Goal: Entertainment & Leisure: Consume media (video, audio)

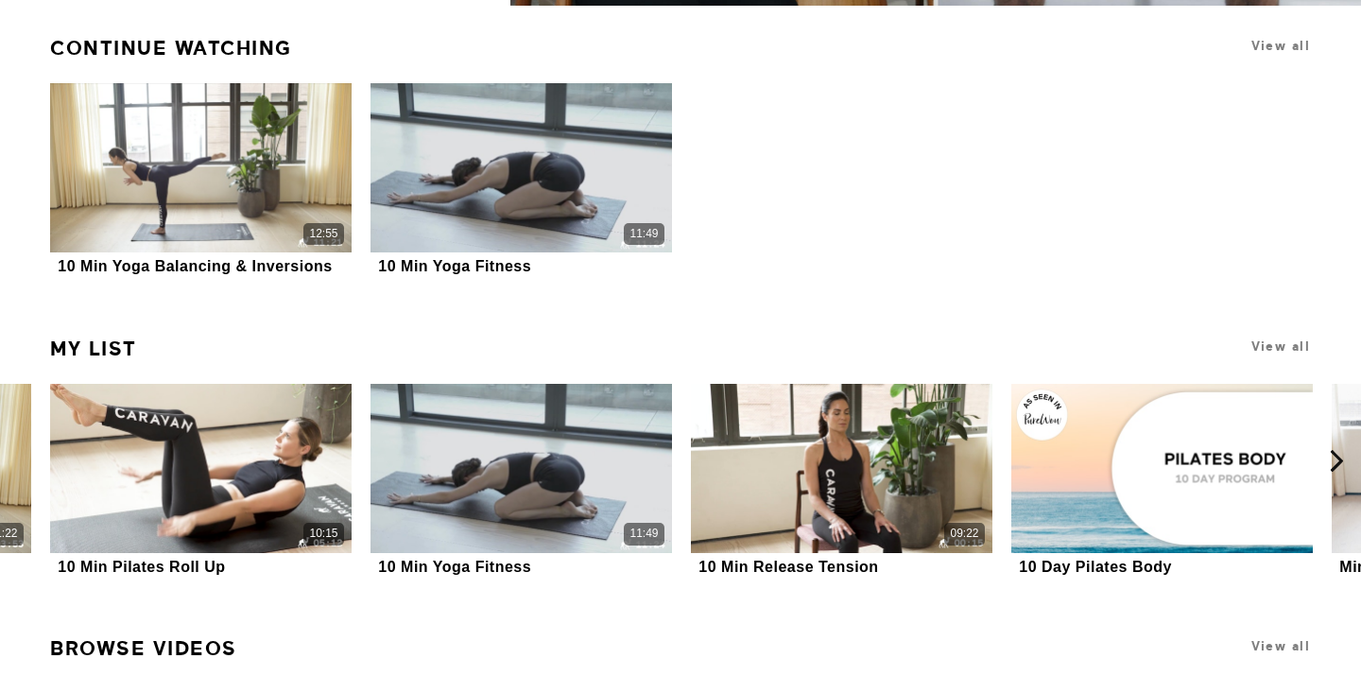
scroll to position [570, 0]
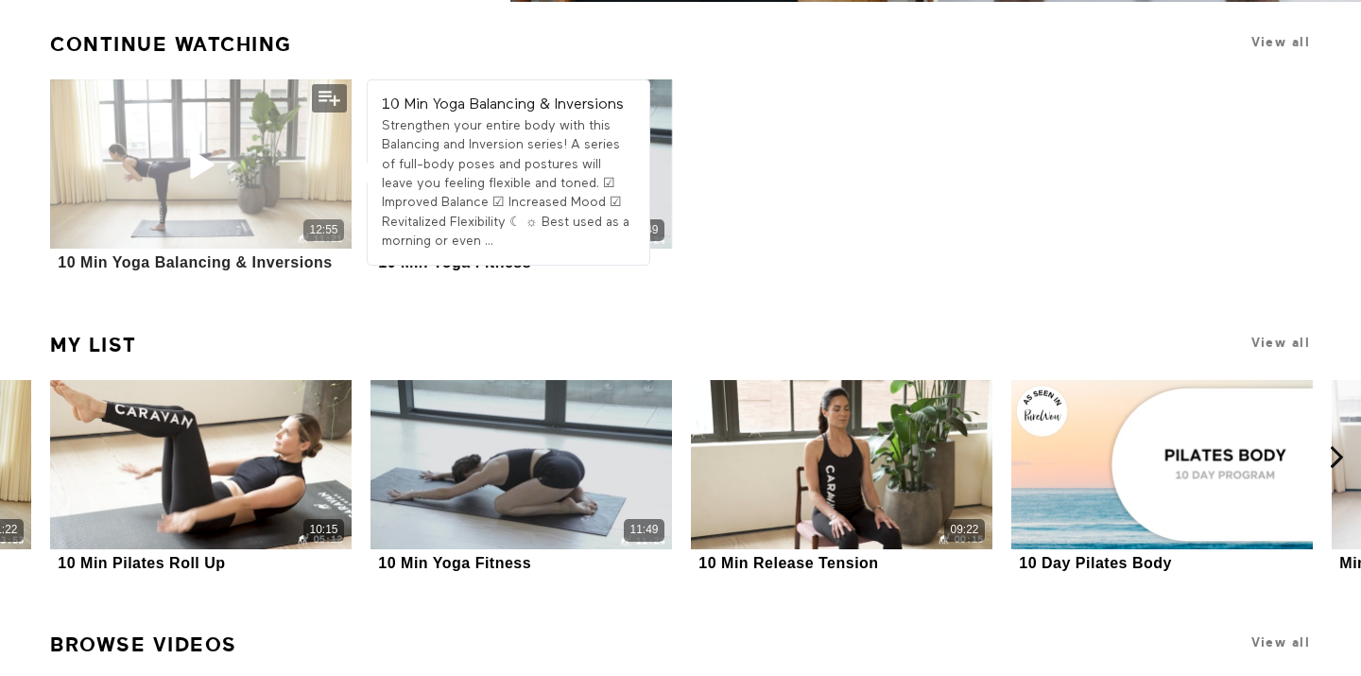
click at [306, 174] on div "12:55" at bounding box center [200, 163] width 301 height 169
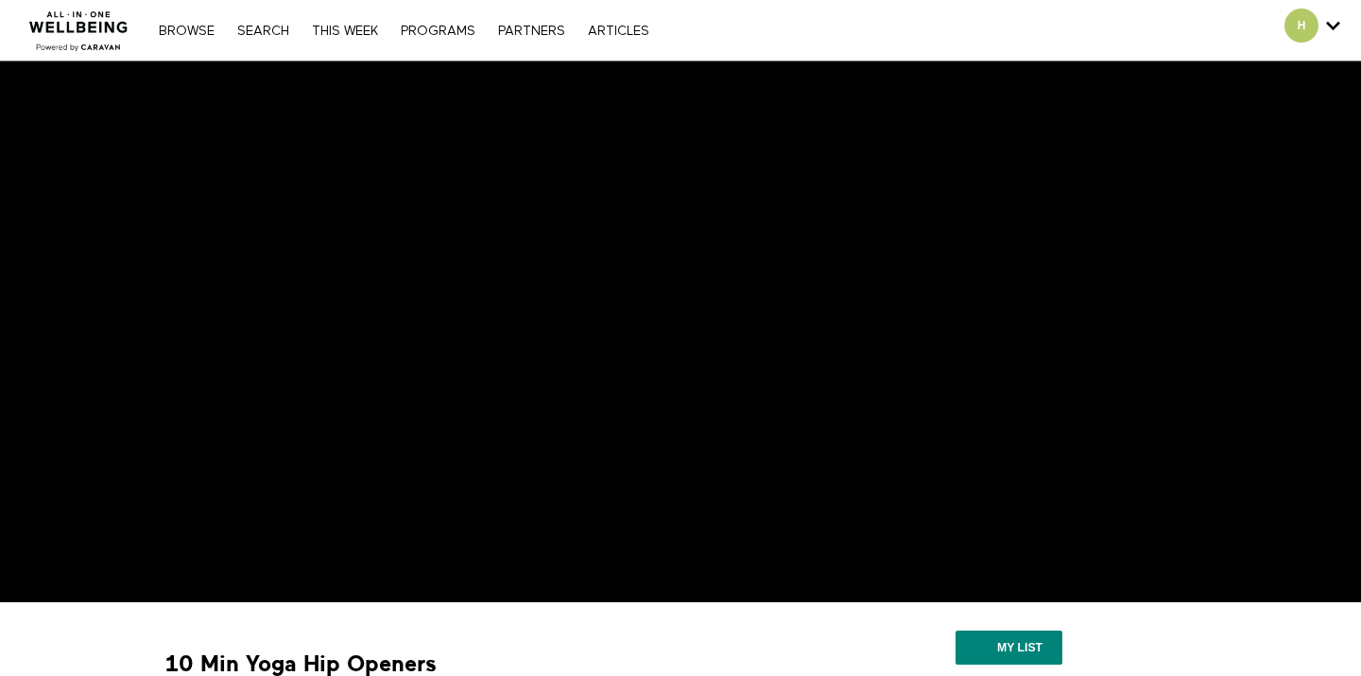
click at [58, 18] on img at bounding box center [79, 25] width 114 height 57
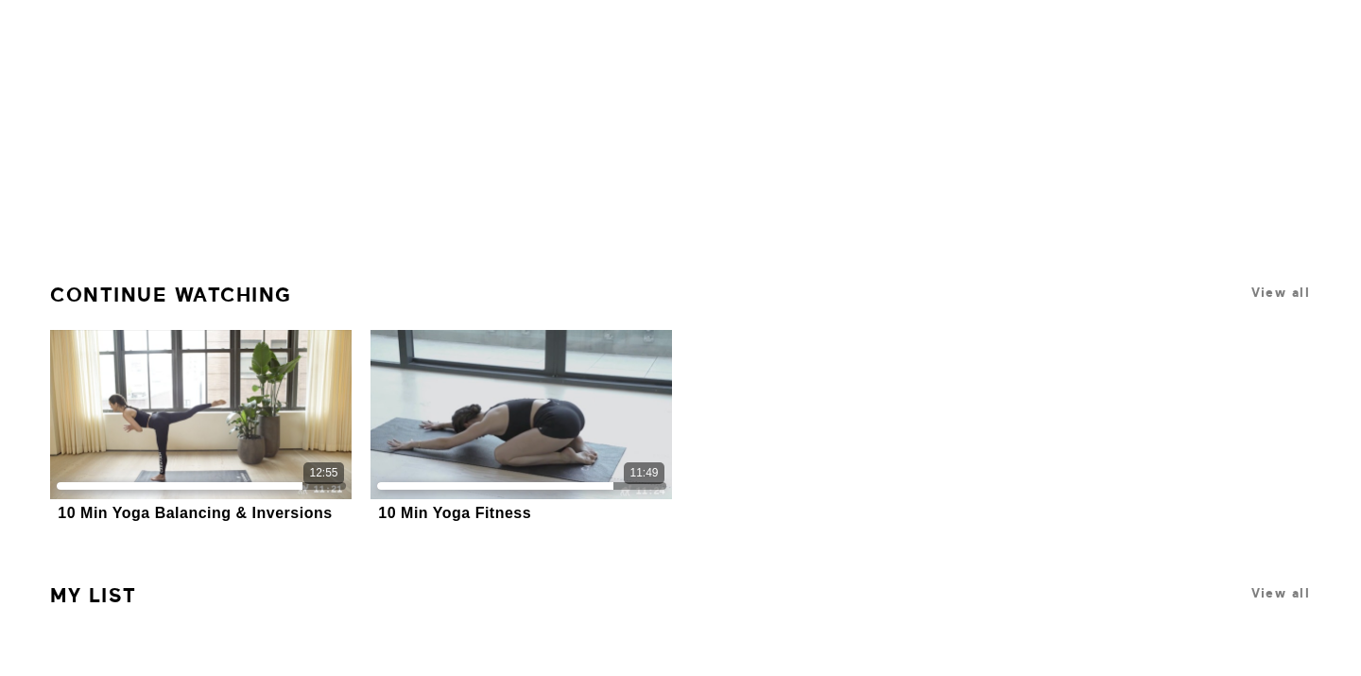
scroll to position [364, 0]
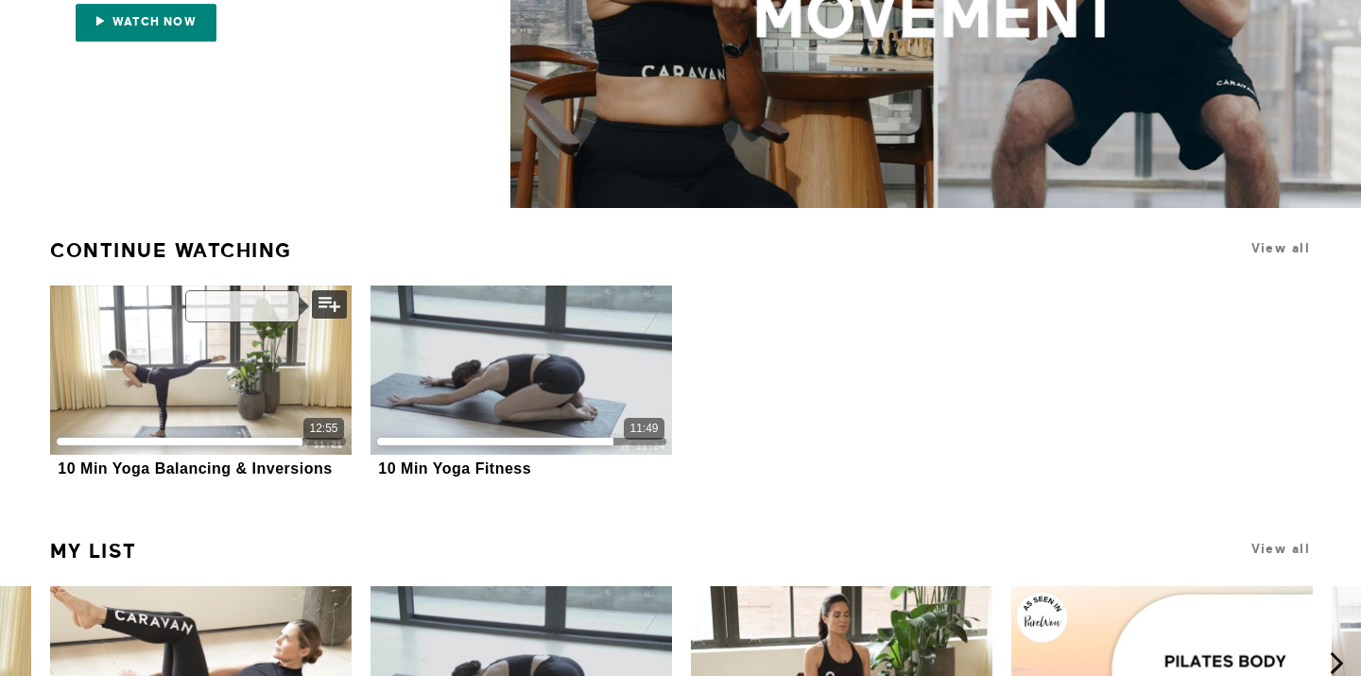
click at [325, 300] on button "My list" at bounding box center [329, 304] width 35 height 28
click at [1269, 256] on h1 "View all" at bounding box center [1193, 249] width 238 height 36
click at [1272, 249] on span "View all" at bounding box center [1280, 248] width 59 height 14
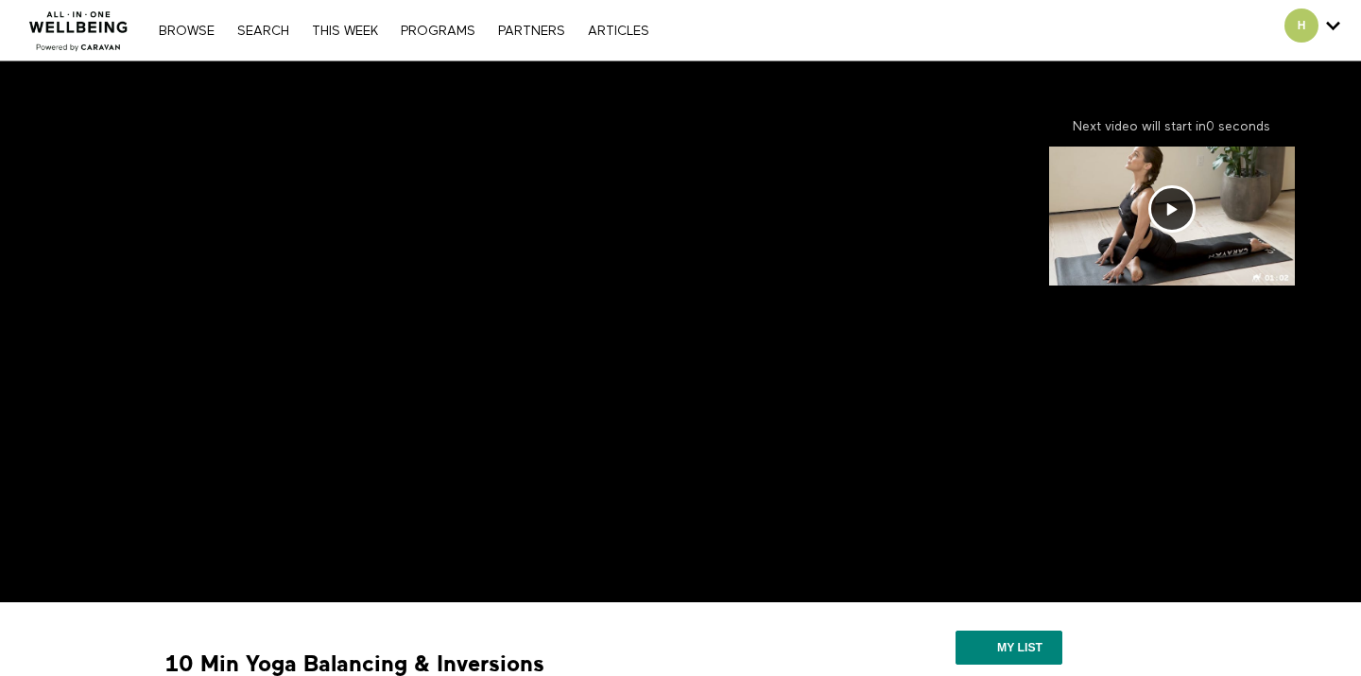
click at [85, 50] on img at bounding box center [79, 25] width 114 height 57
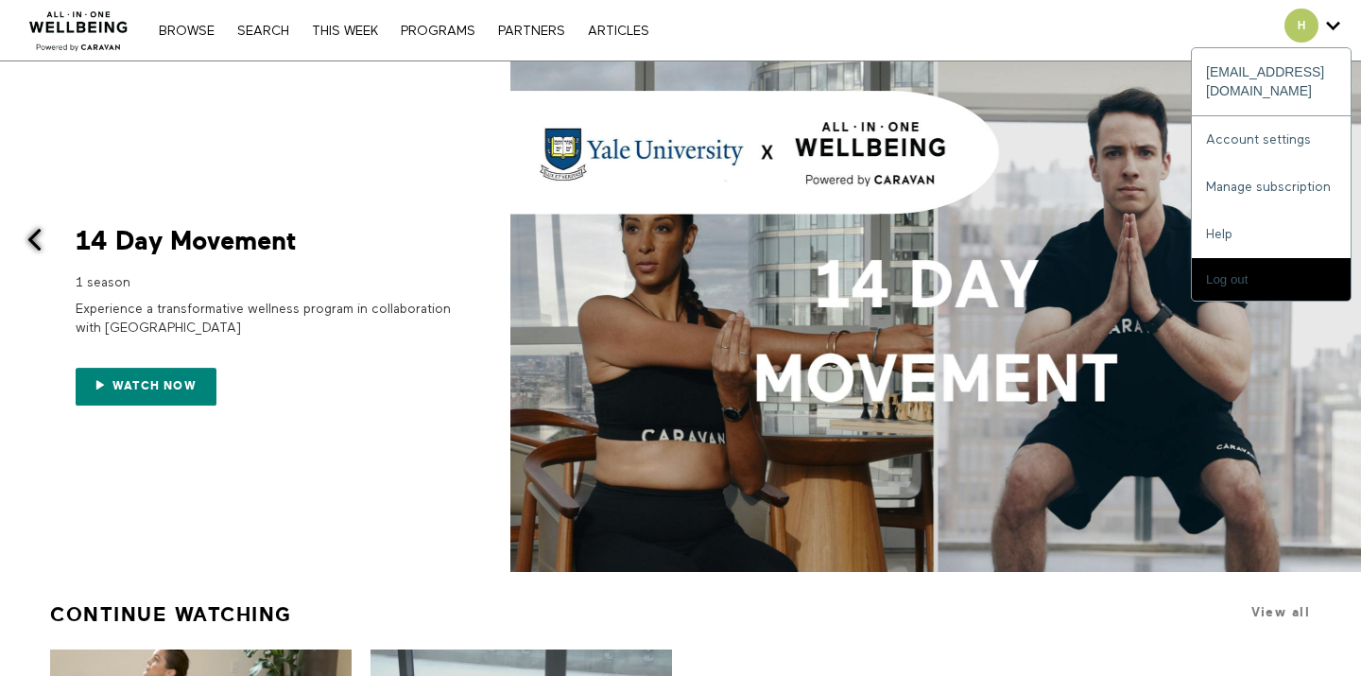
click at [1323, 30] on div "H" at bounding box center [1312, 26] width 56 height 34
click at [1304, 18] on span "Secondary" at bounding box center [1301, 26] width 34 height 34
click at [1333, 22] on icon "Secondary" at bounding box center [1333, 25] width 14 height 28
click at [1278, 117] on link "Account settings" at bounding box center [1271, 139] width 159 height 47
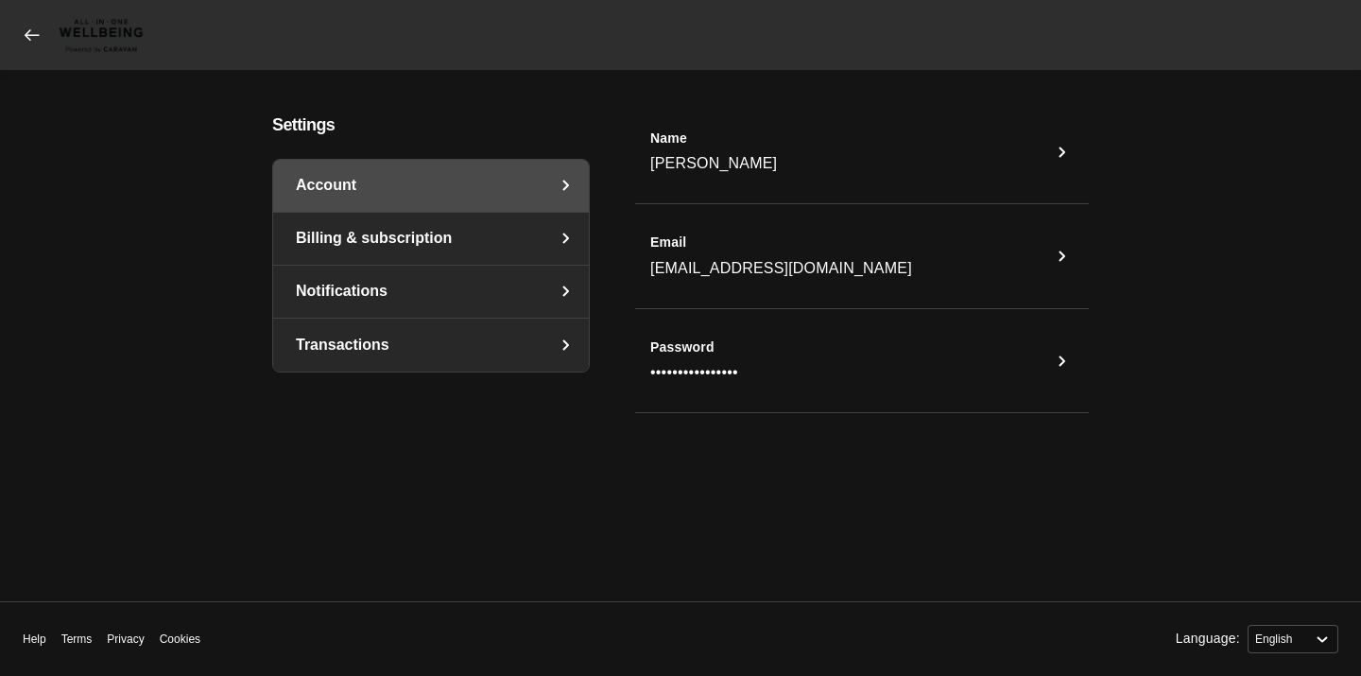
select select "en"
click at [490, 297] on link "Notifications" at bounding box center [431, 292] width 316 height 52
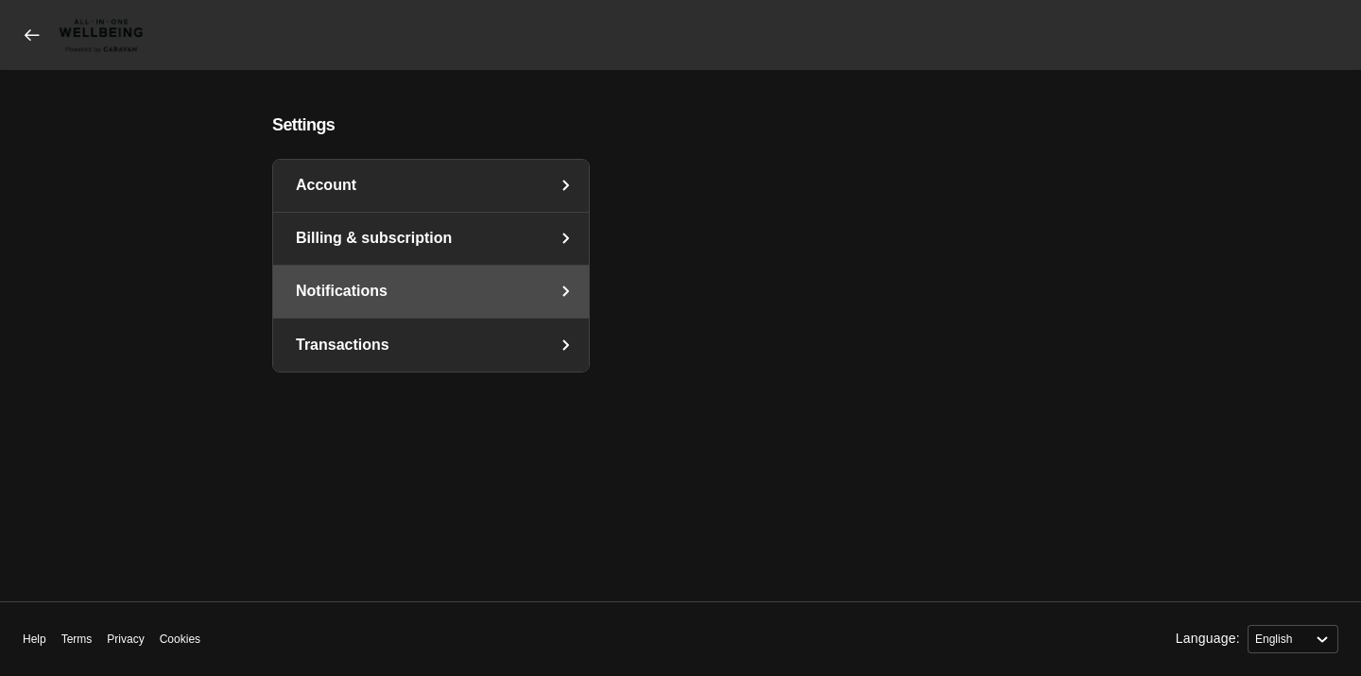
select select "en"
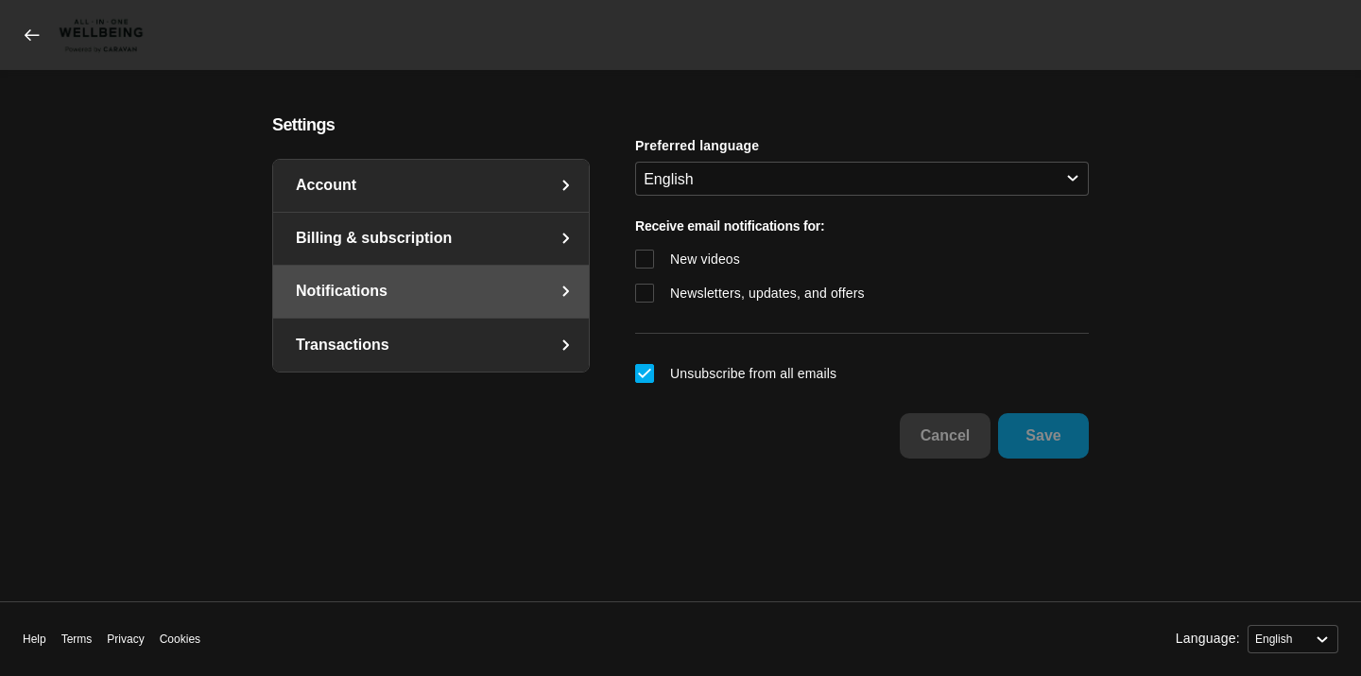
click at [463, 342] on link "Transactions" at bounding box center [431, 344] width 316 height 53
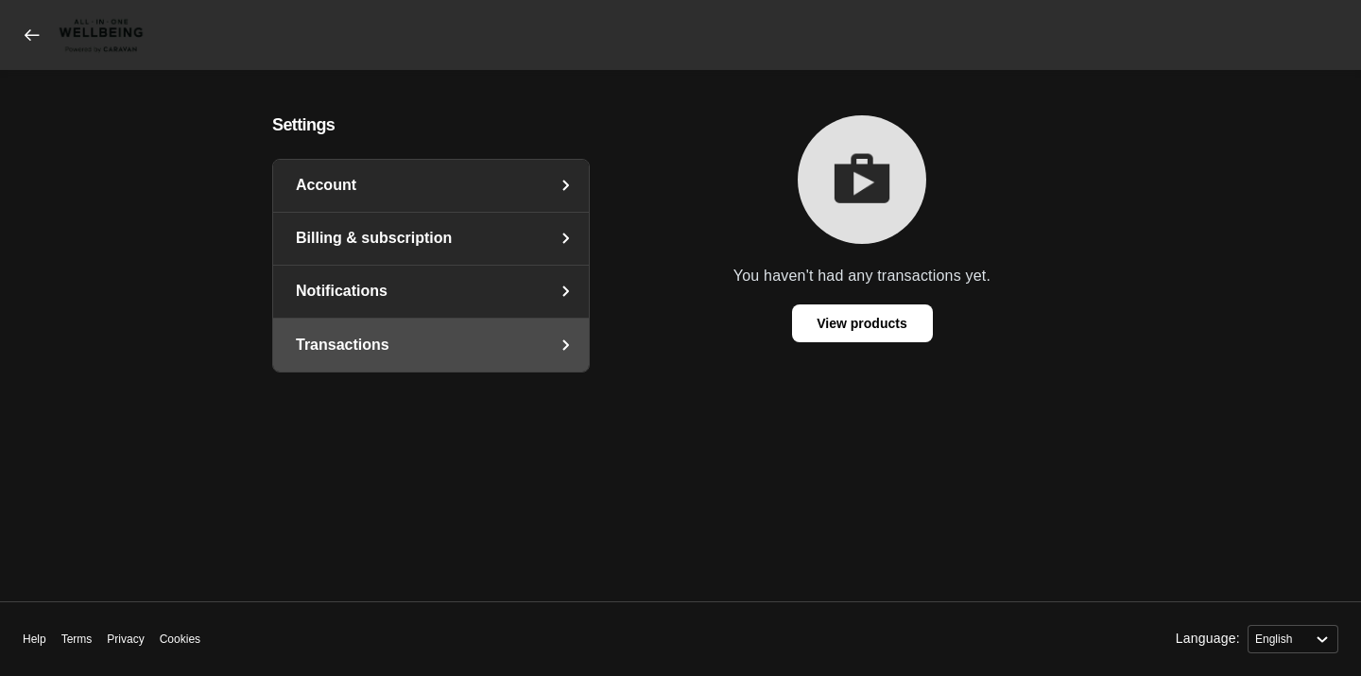
click at [480, 216] on link "Billing & subscription" at bounding box center [431, 239] width 316 height 52
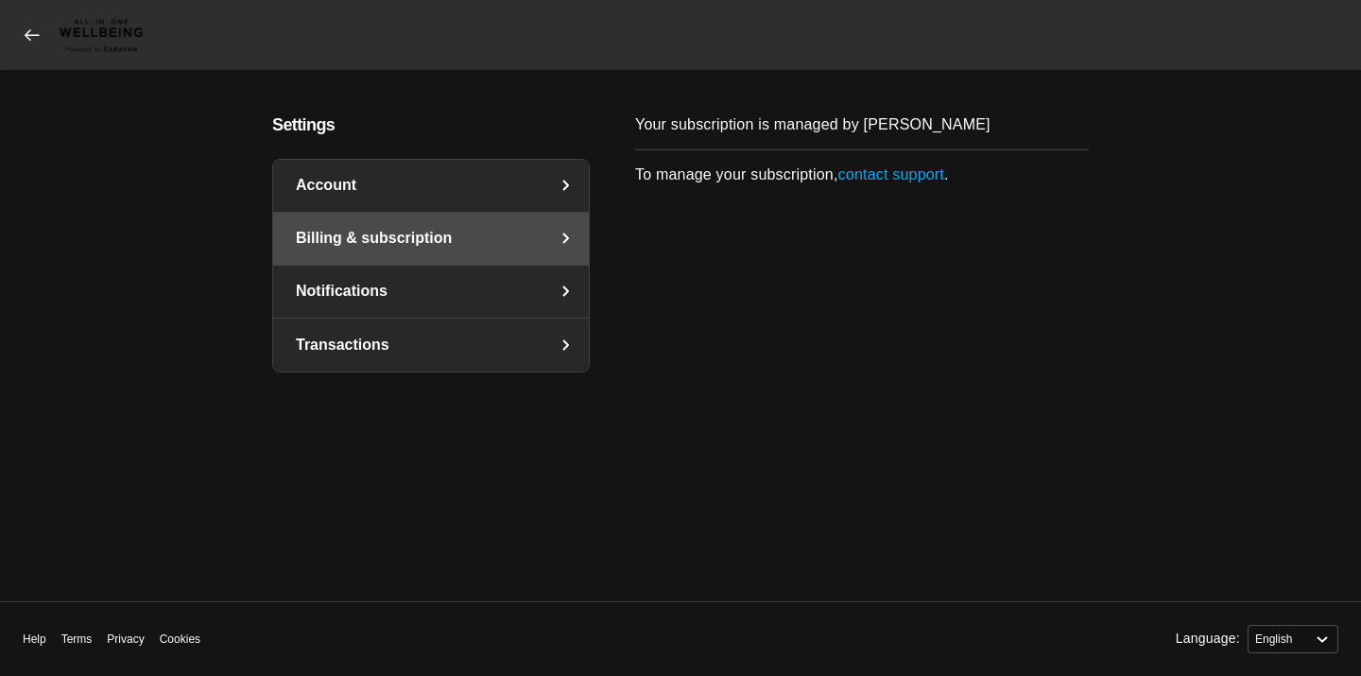
click at [451, 195] on link "Account" at bounding box center [431, 186] width 316 height 52
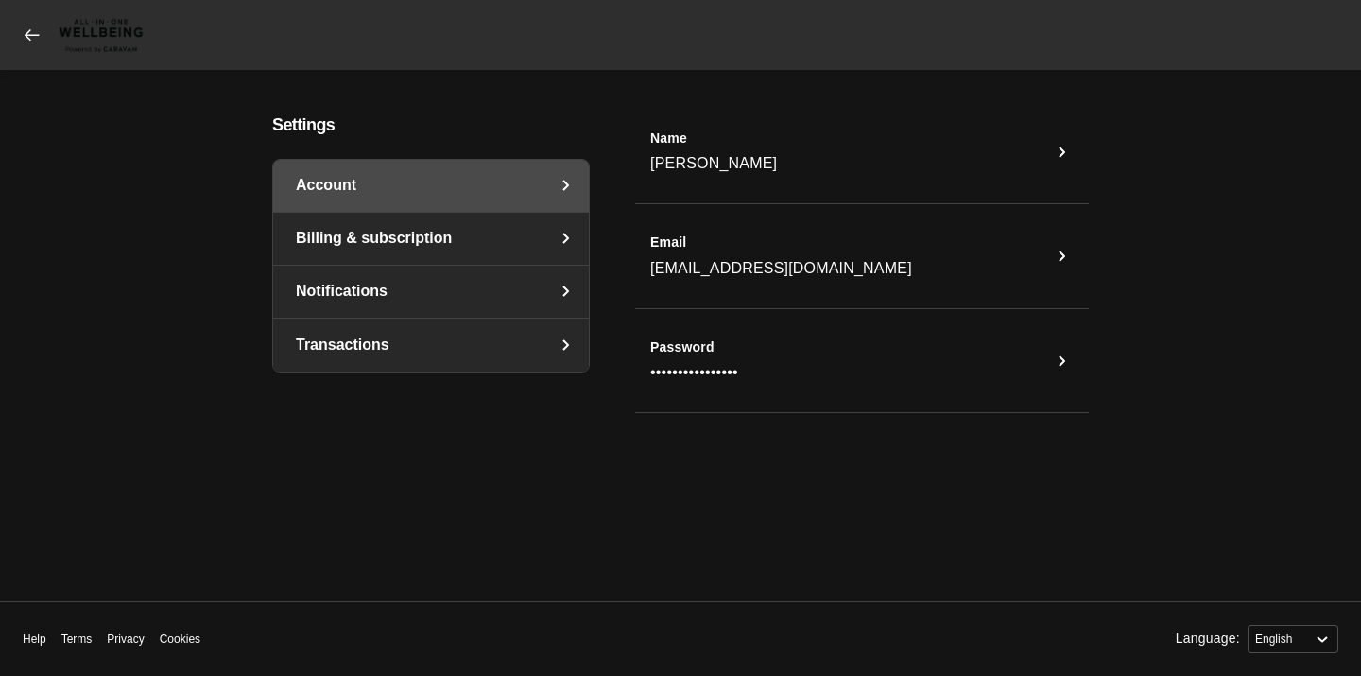
click at [25, 33] on icon at bounding box center [32, 35] width 19 height 19
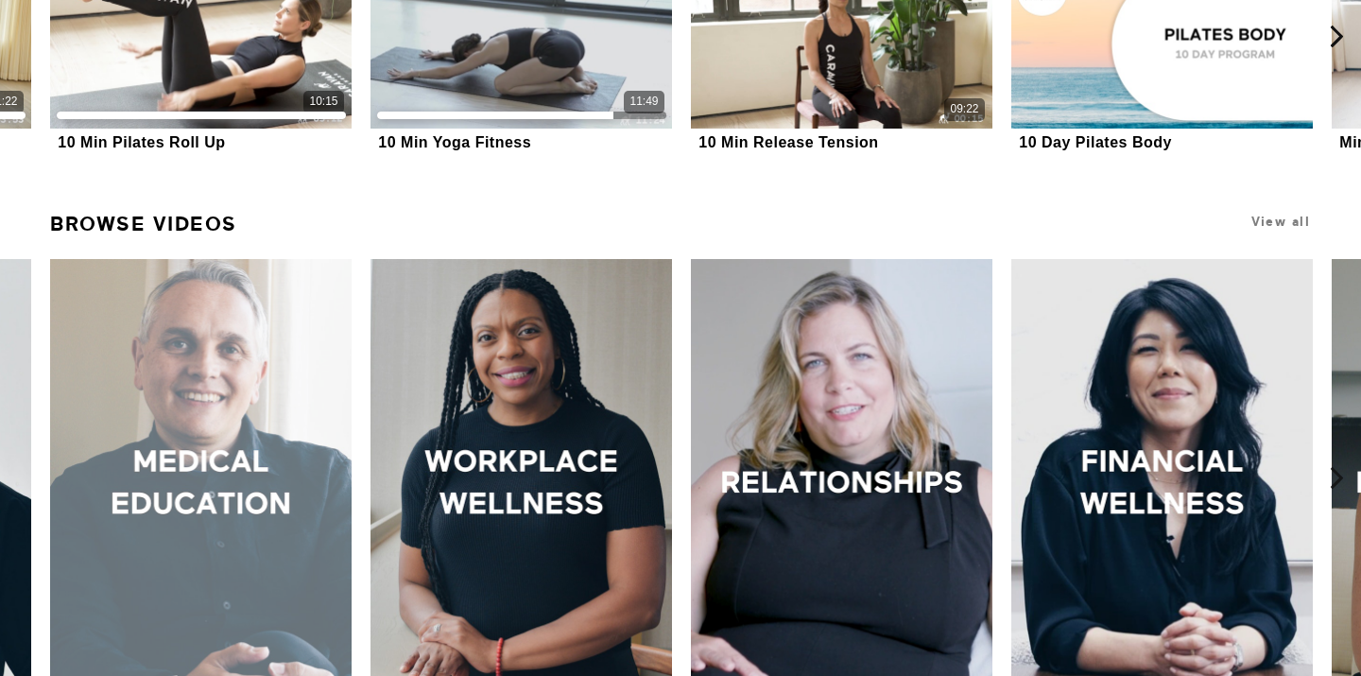
scroll to position [988, 0]
